Goal: Information Seeking & Learning: Learn about a topic

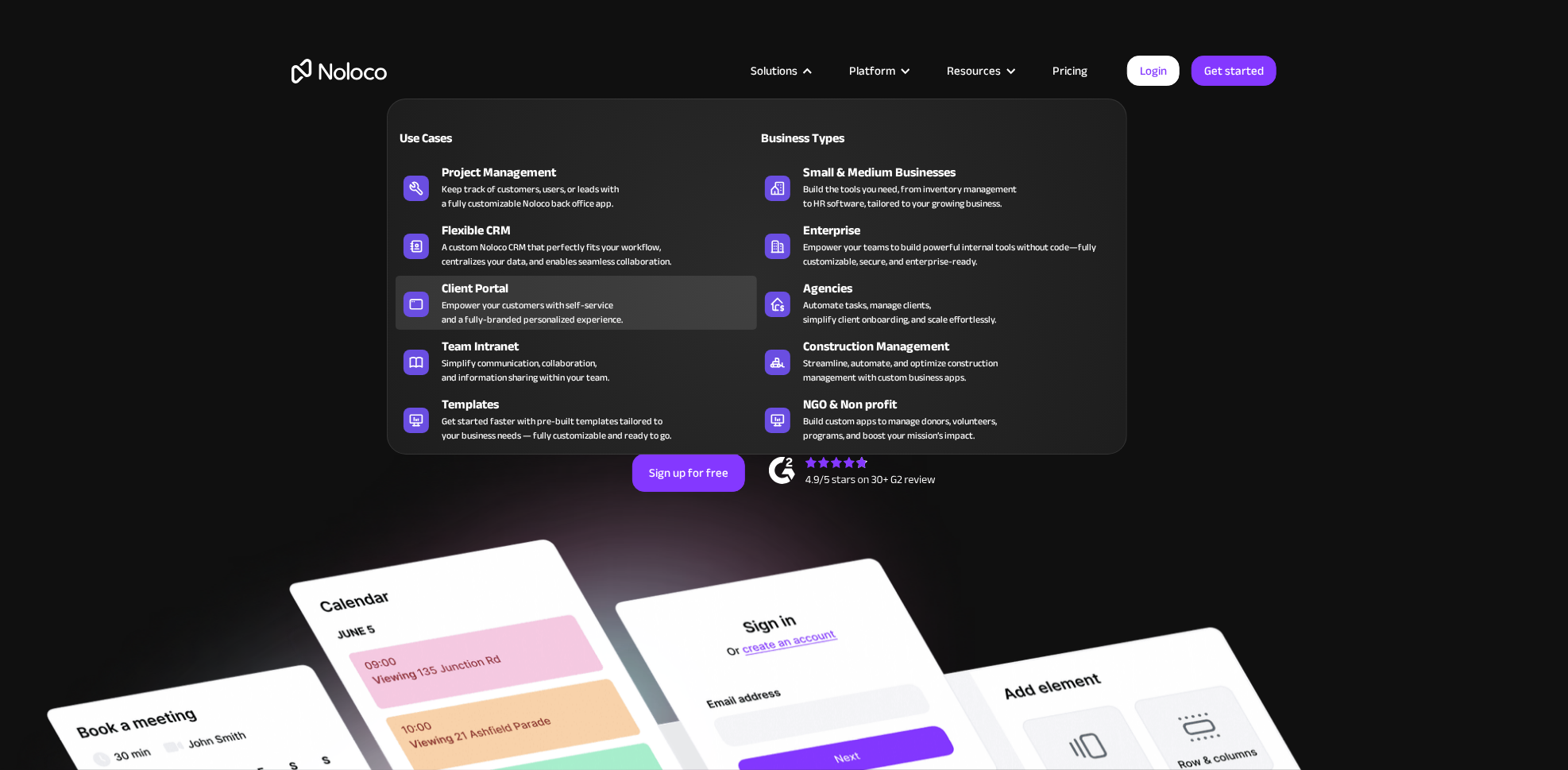
click at [610, 301] on div "Empower your customers with self-service and a fully-branded personalized exper…" at bounding box center [532, 312] width 181 height 29
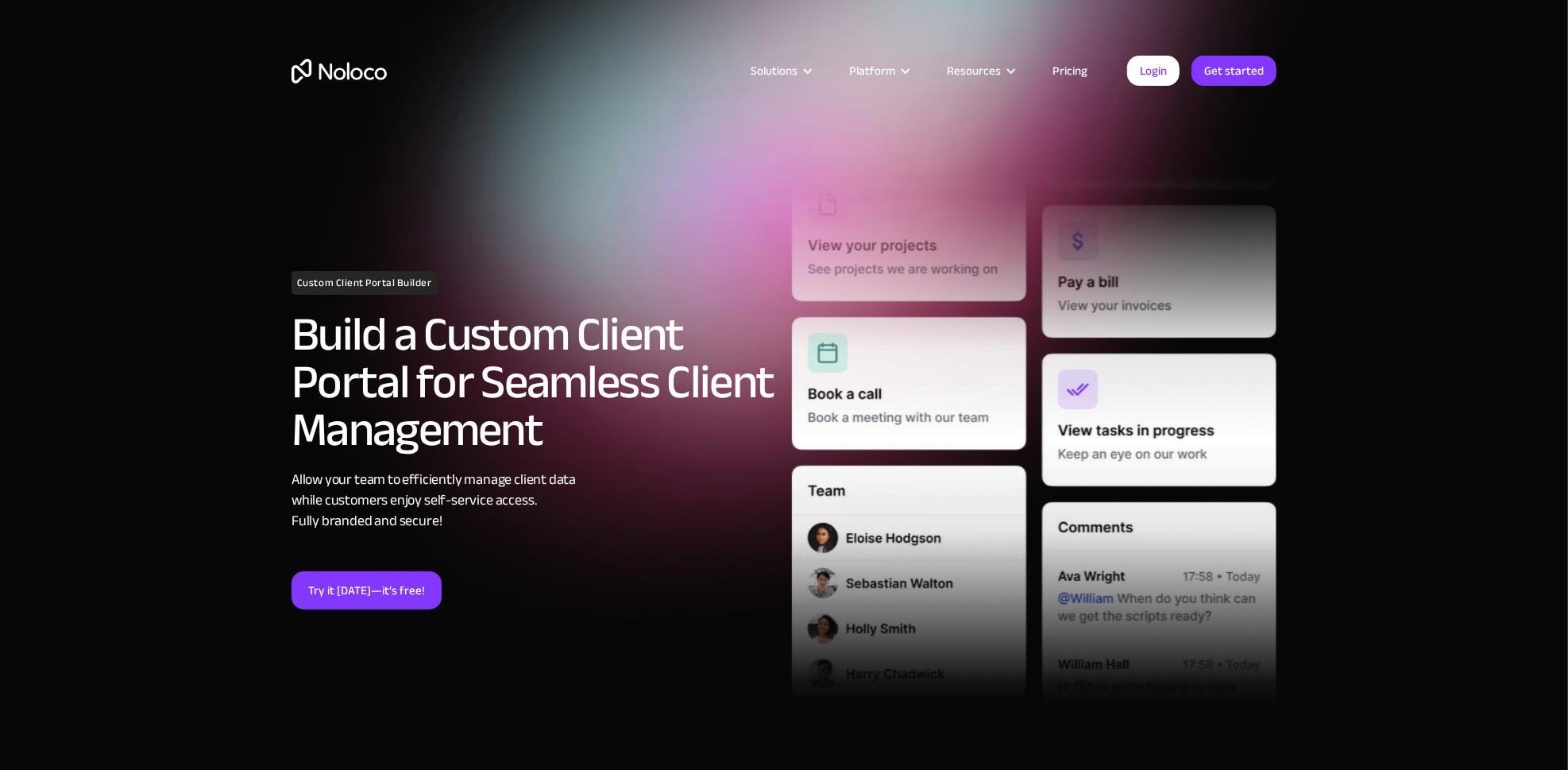
click at [1072, 70] on link "Pricing" at bounding box center [1070, 71] width 74 height 21
